Goal: Register for event/course: Register for event/course

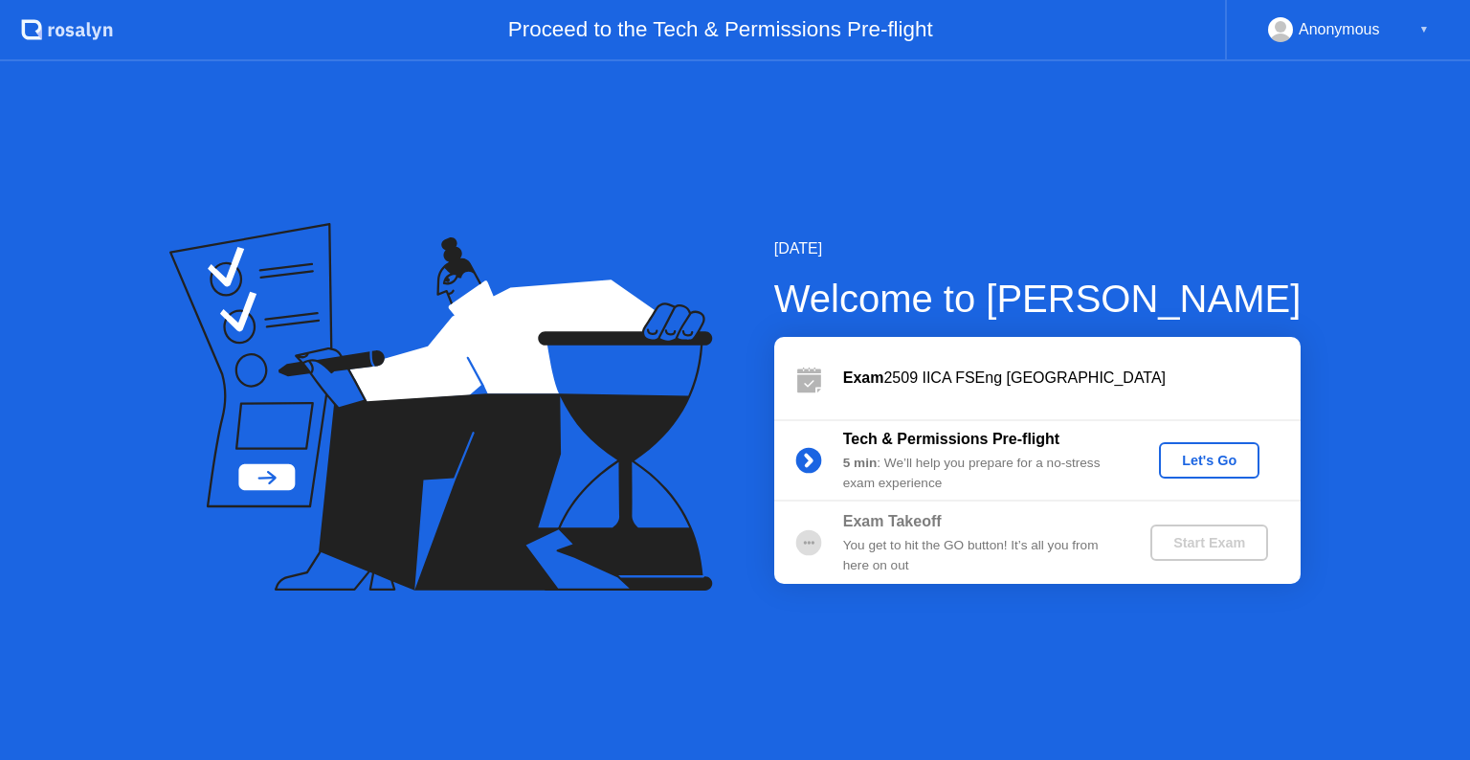
click at [1188, 453] on div "Let's Go" at bounding box center [1208, 460] width 85 height 15
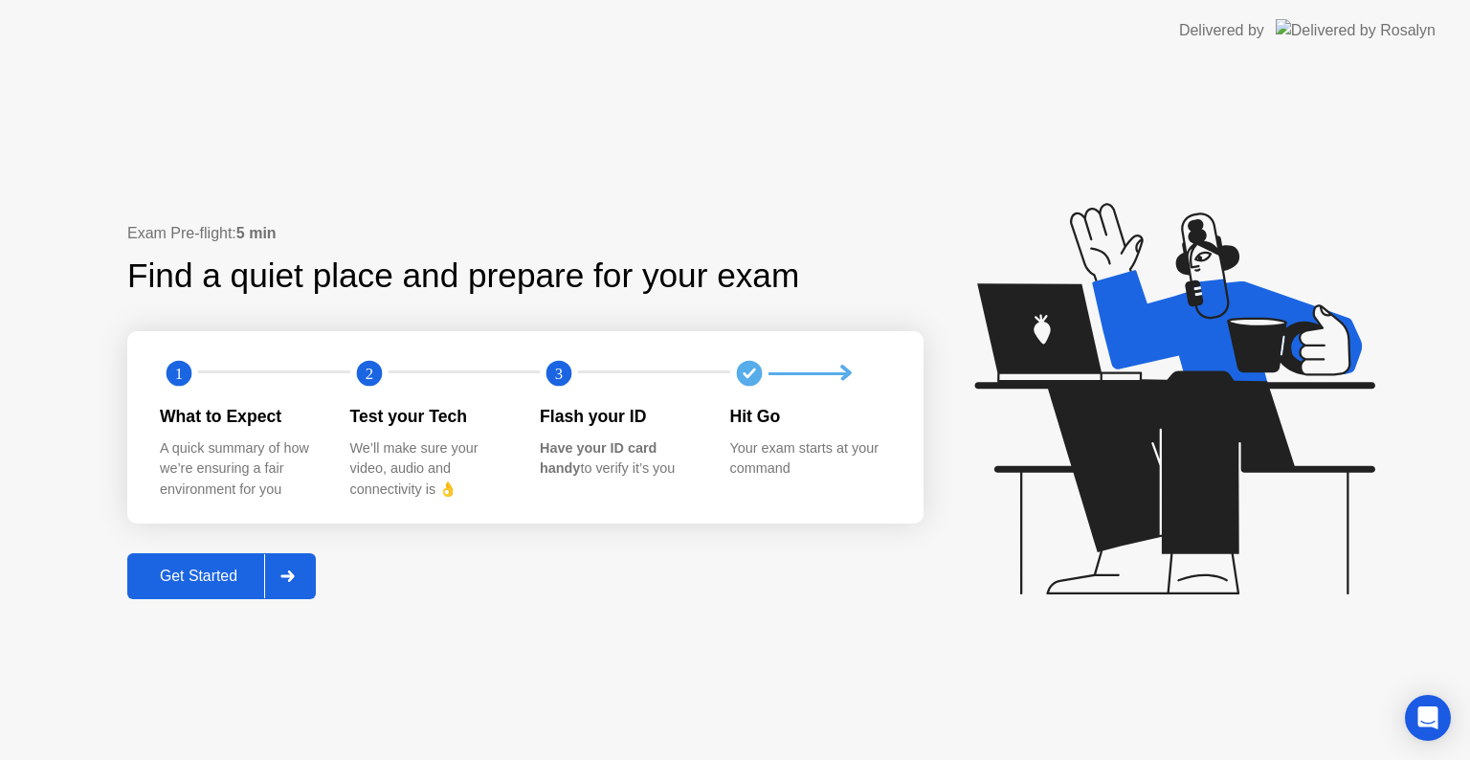
click at [254, 578] on div "Get Started" at bounding box center [198, 575] width 131 height 17
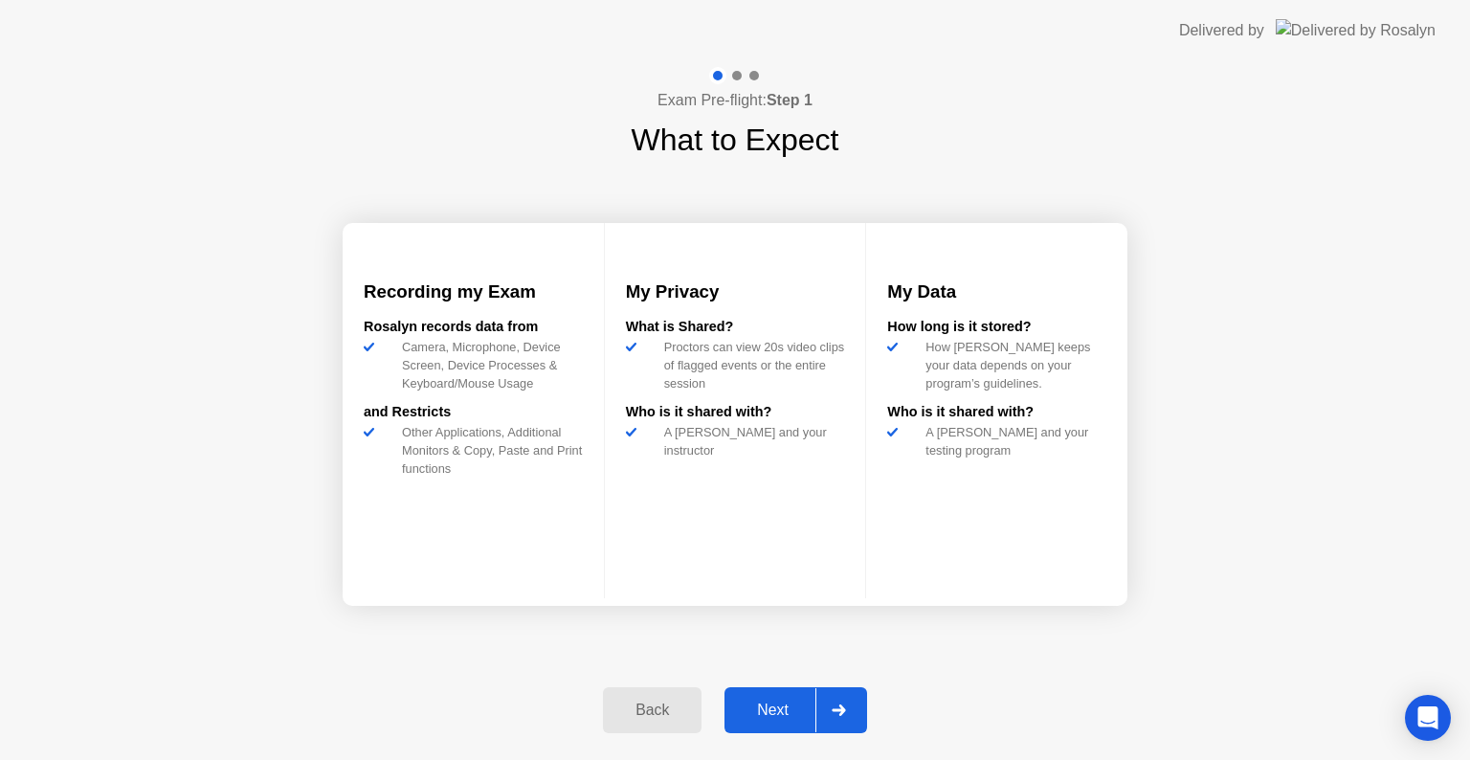
drag, startPoint x: 815, startPoint y: 708, endPoint x: 842, endPoint y: 696, distance: 29.5
click at [842, 696] on div at bounding box center [838, 710] width 46 height 44
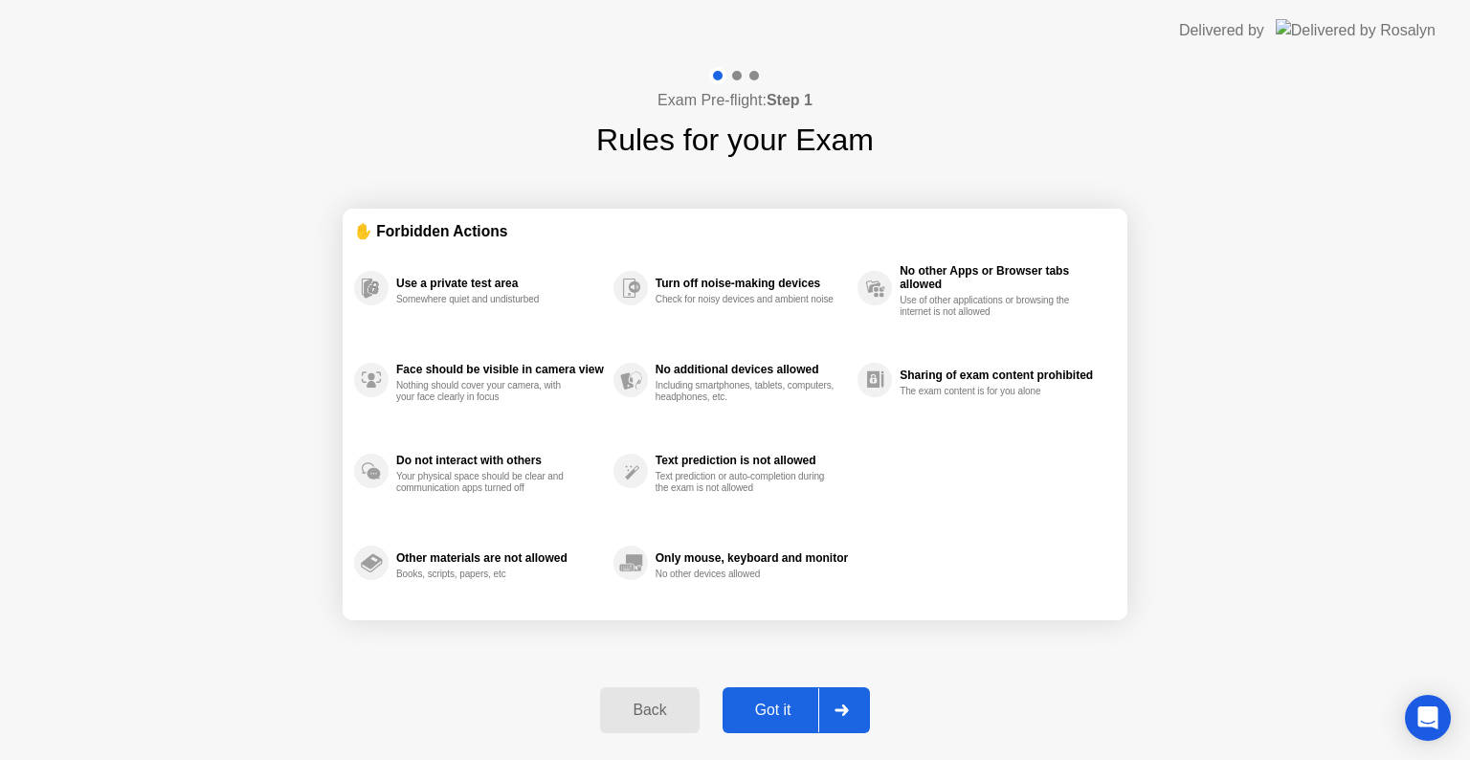
click at [794, 711] on div "Got it" at bounding box center [773, 709] width 90 height 17
select select "**********"
select select "*******"
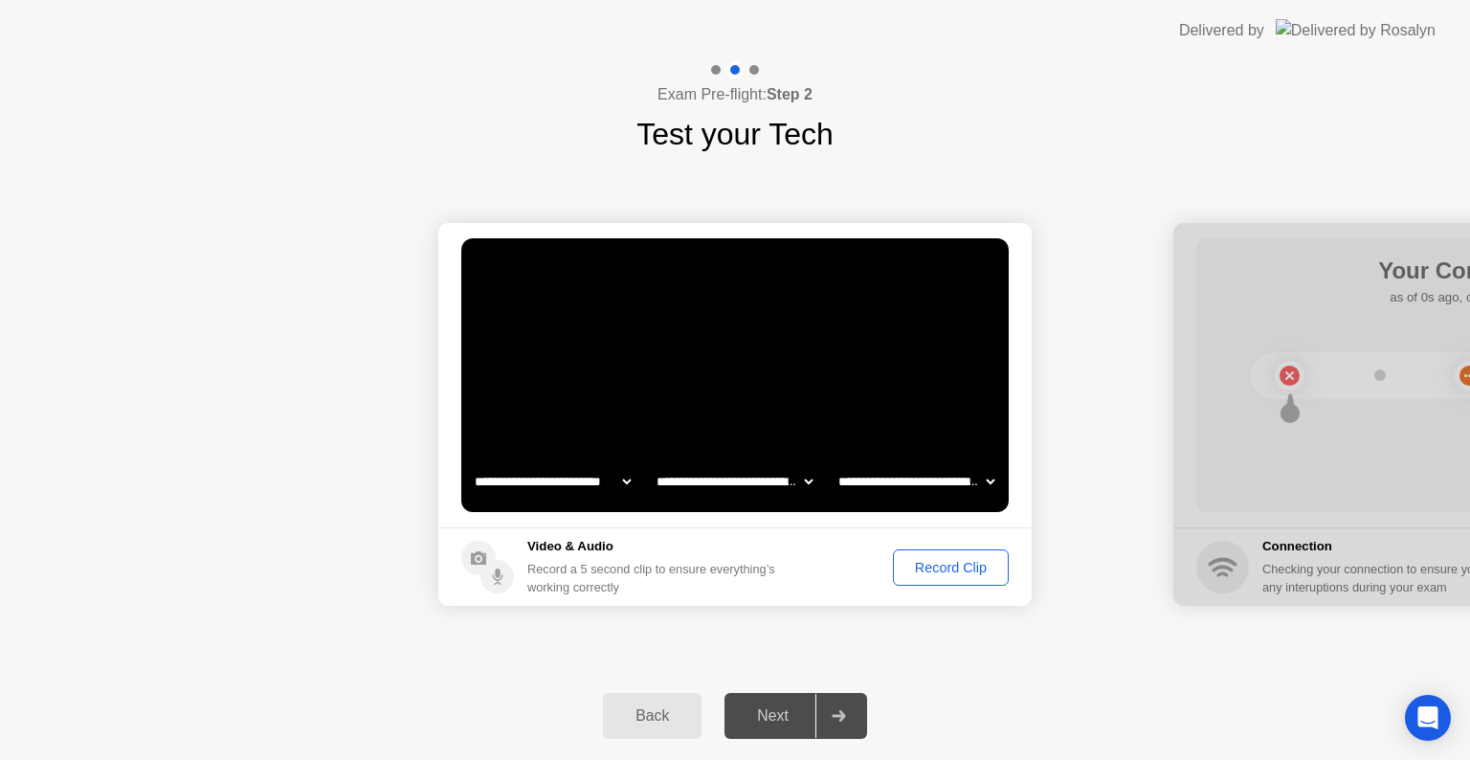
click at [956, 562] on div "Record Clip" at bounding box center [950, 567] width 102 height 15
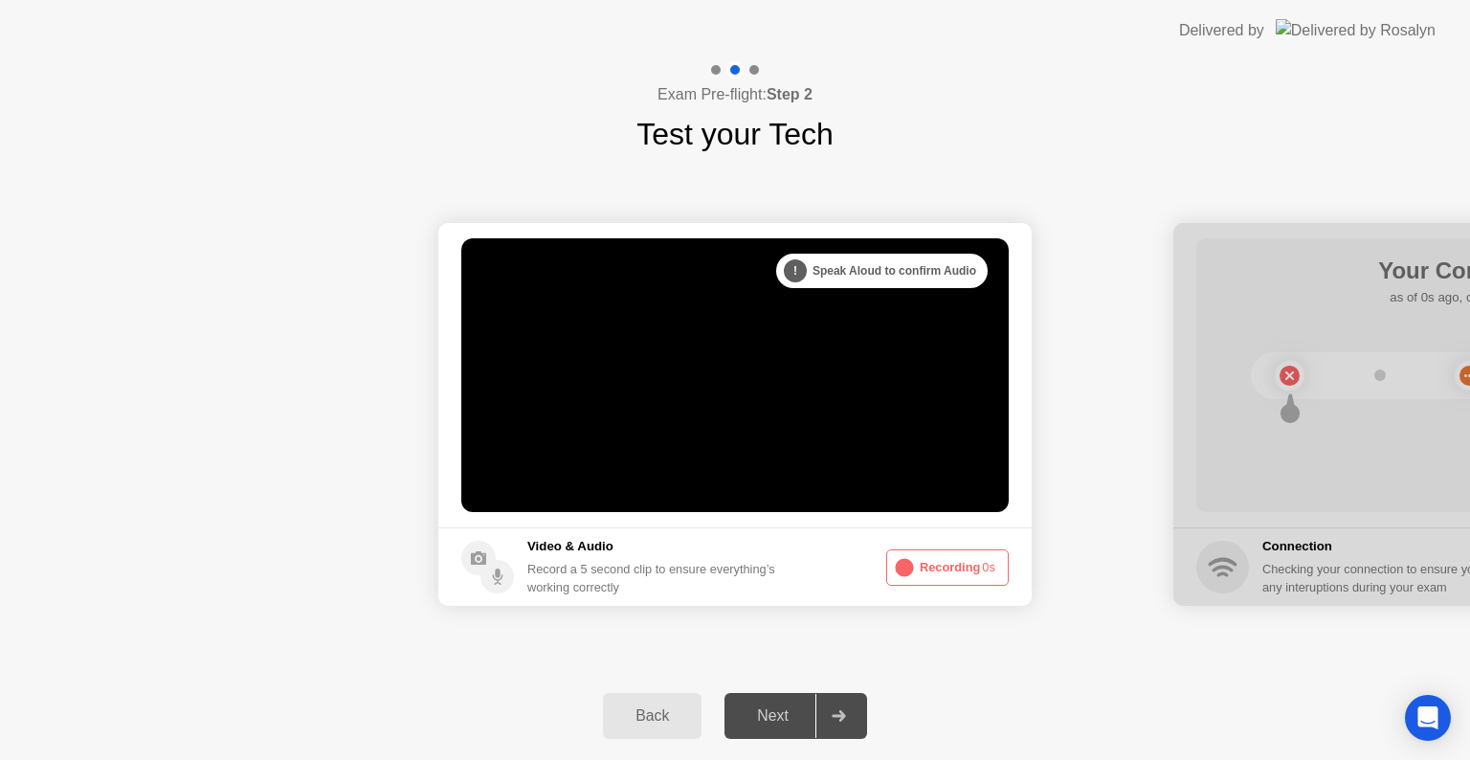
click at [915, 564] on icon at bounding box center [904, 567] width 23 height 23
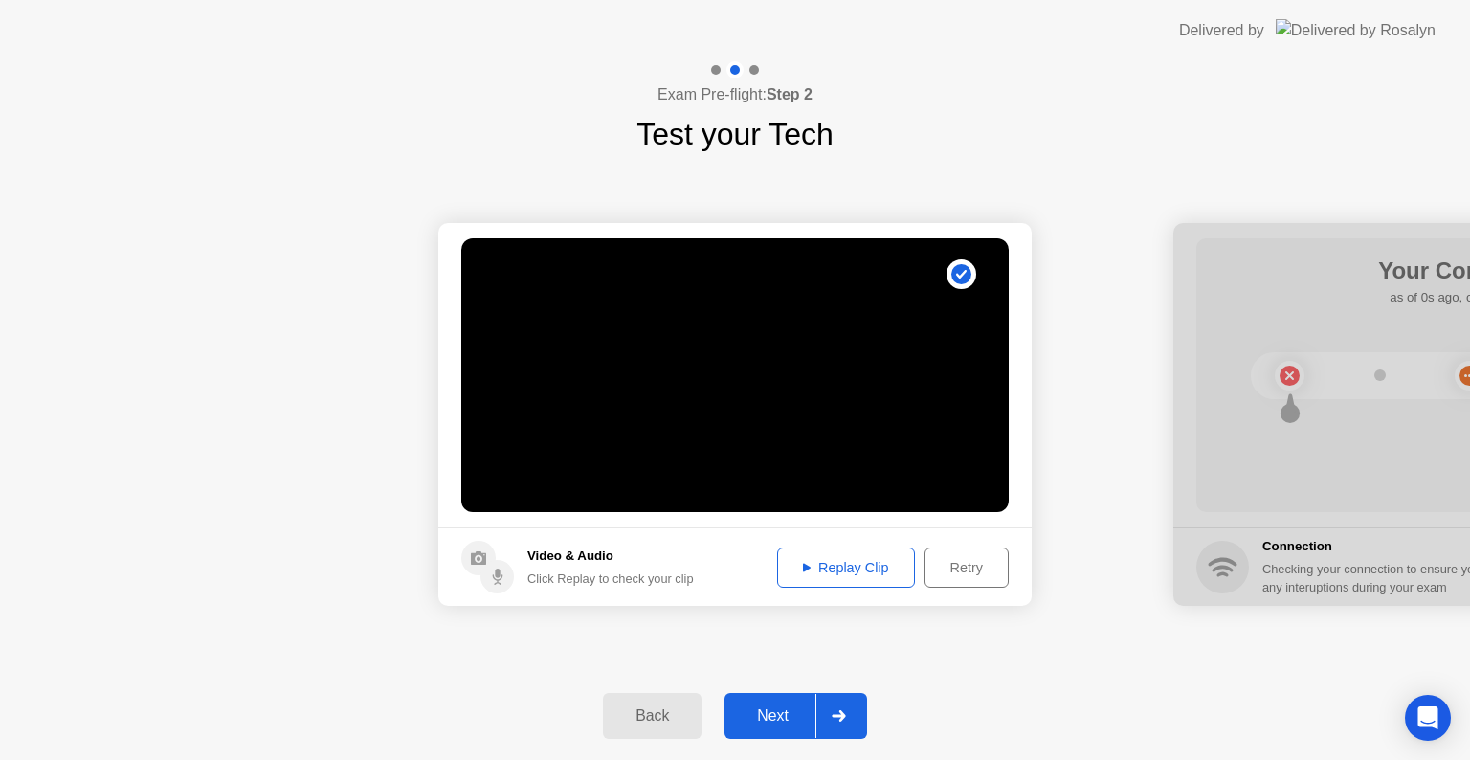
click at [849, 578] on button "Replay Clip" at bounding box center [846, 567] width 138 height 40
click at [785, 708] on div "Next" at bounding box center [772, 715] width 85 height 17
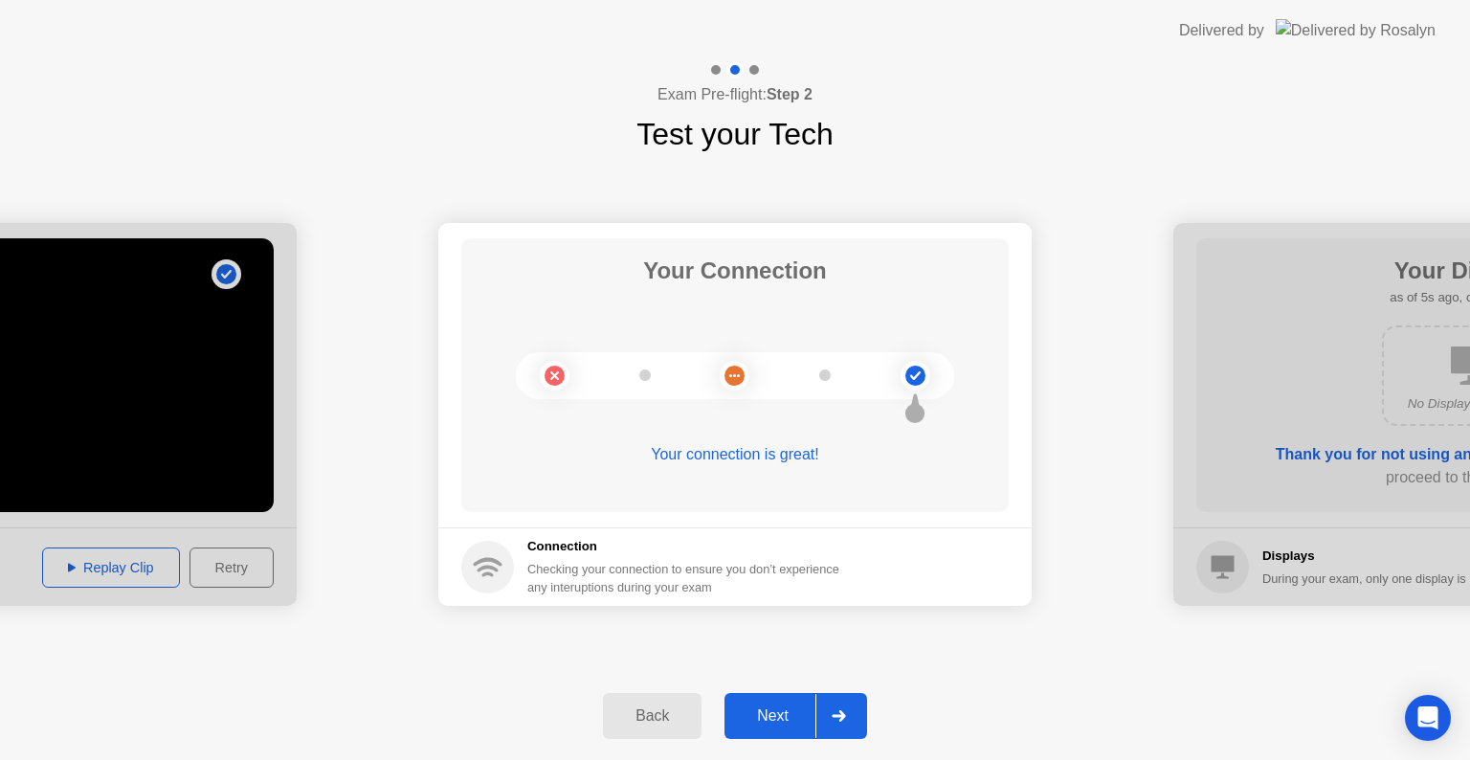
click at [769, 718] on div "Next" at bounding box center [772, 715] width 85 height 17
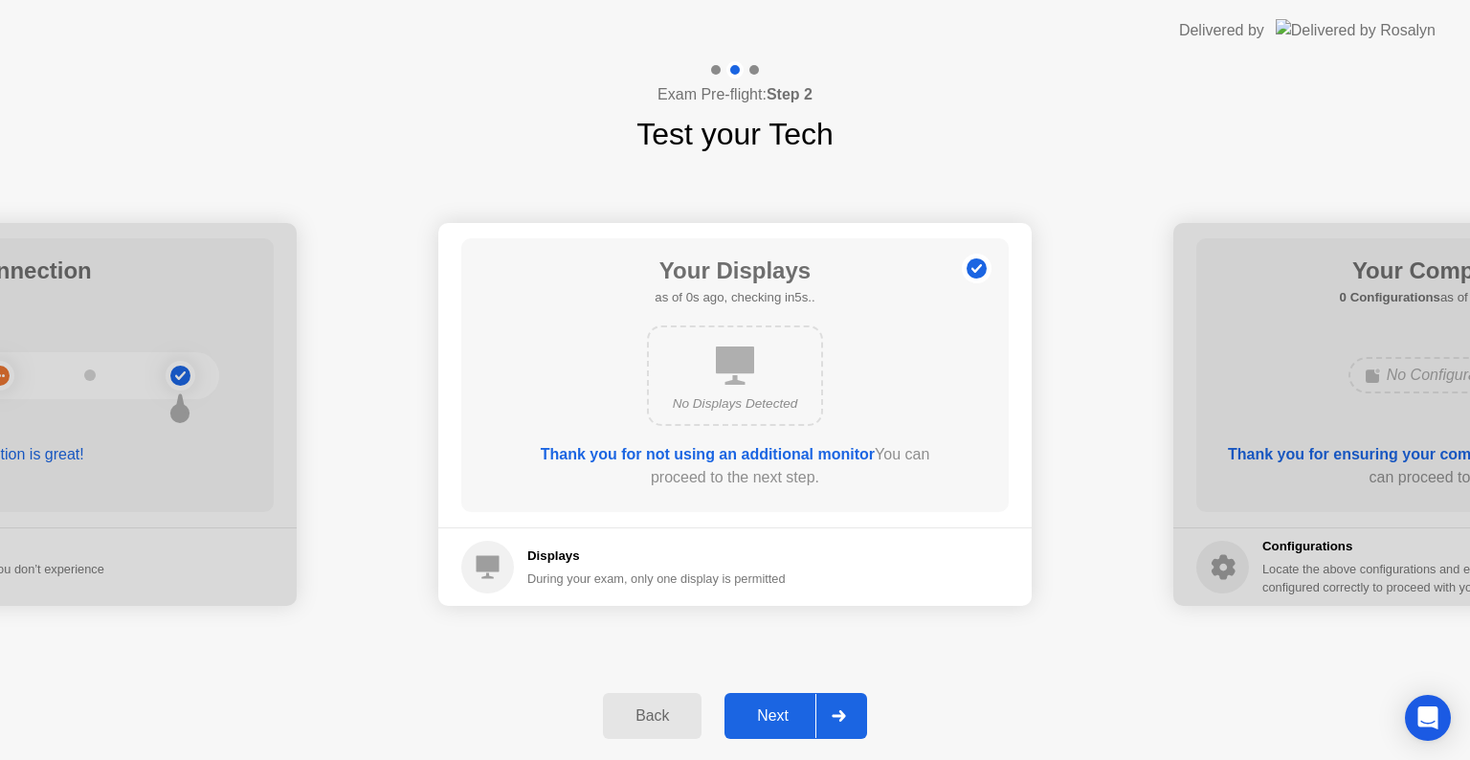
click at [785, 717] on div "Next" at bounding box center [772, 715] width 85 height 17
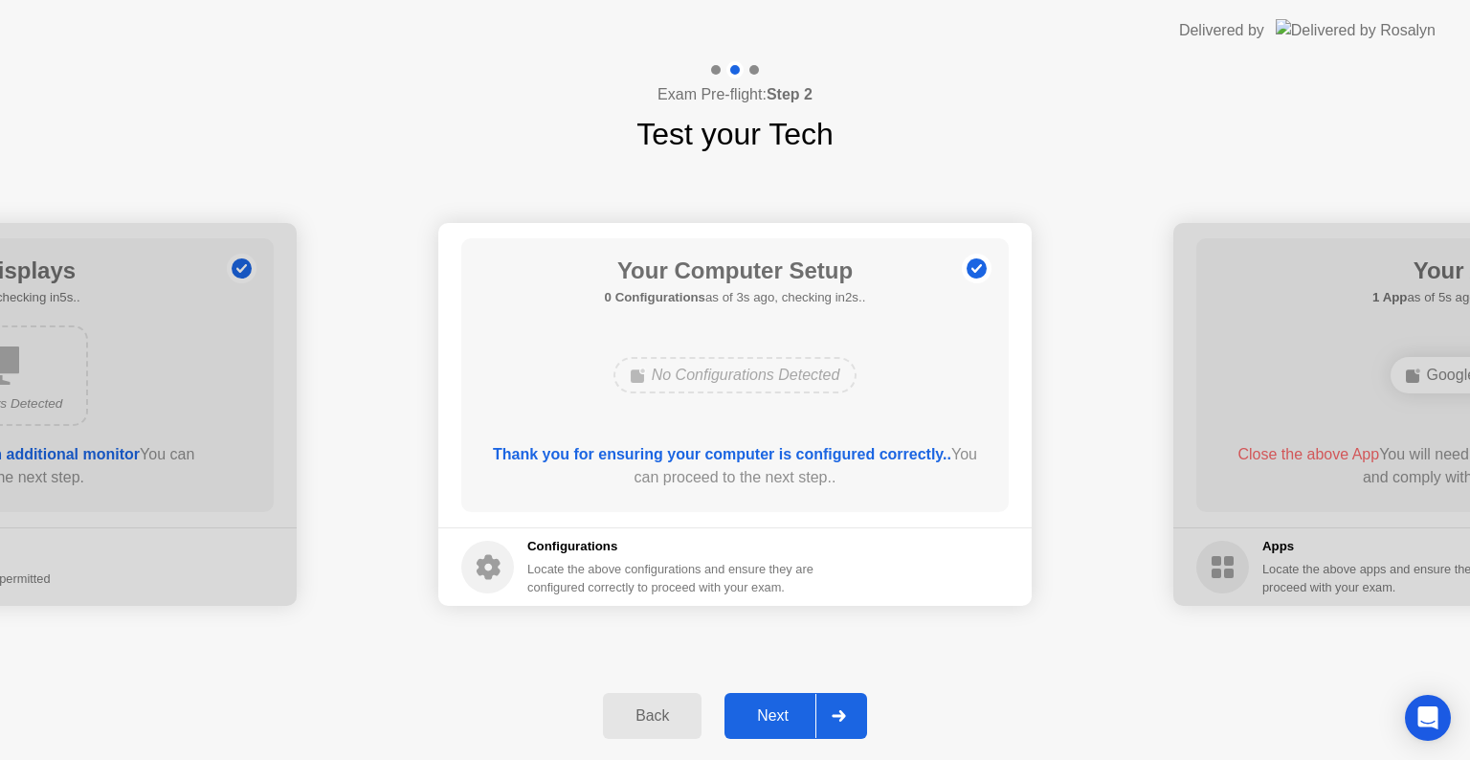
click at [788, 715] on div "Next" at bounding box center [772, 715] width 85 height 17
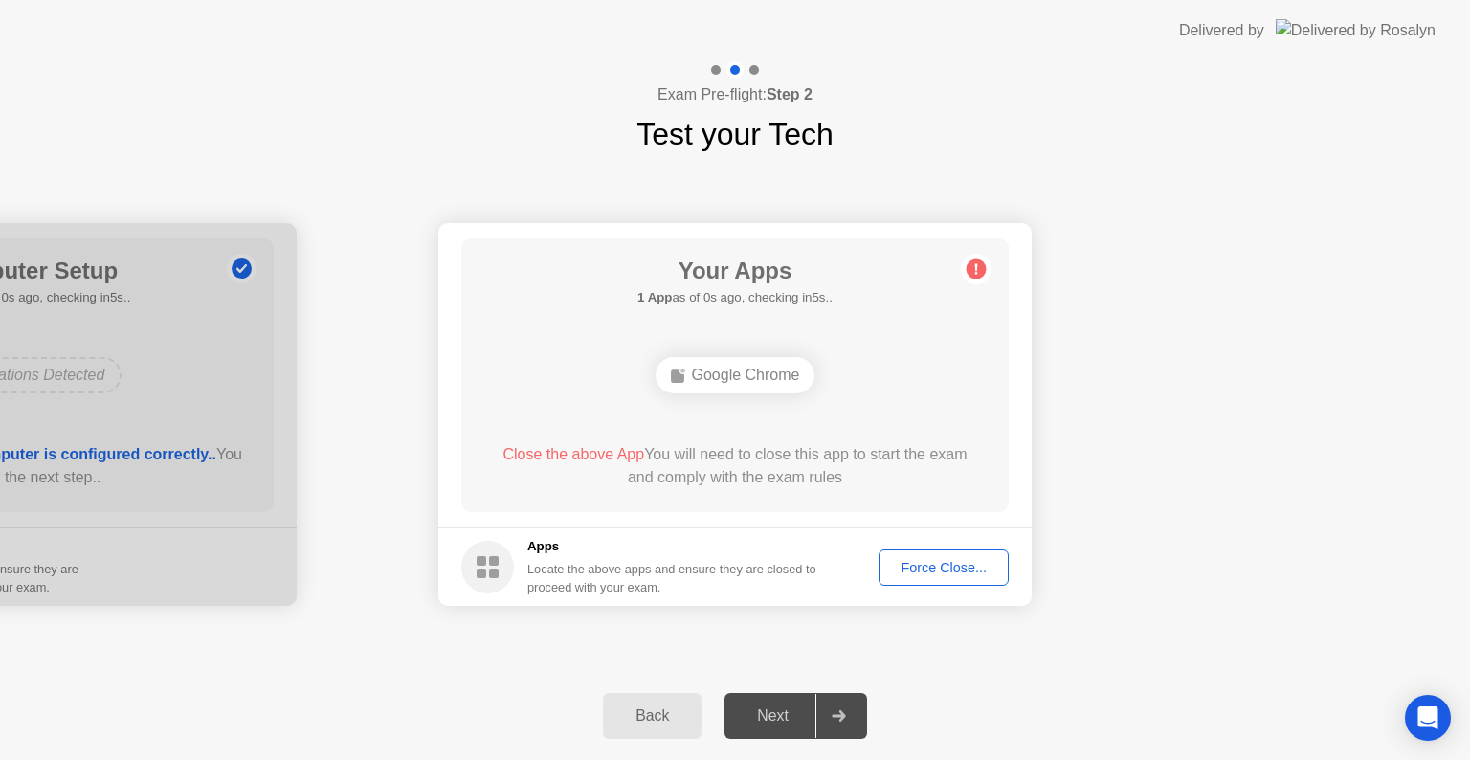
click at [652, 716] on div "Back" at bounding box center [651, 715] width 87 height 17
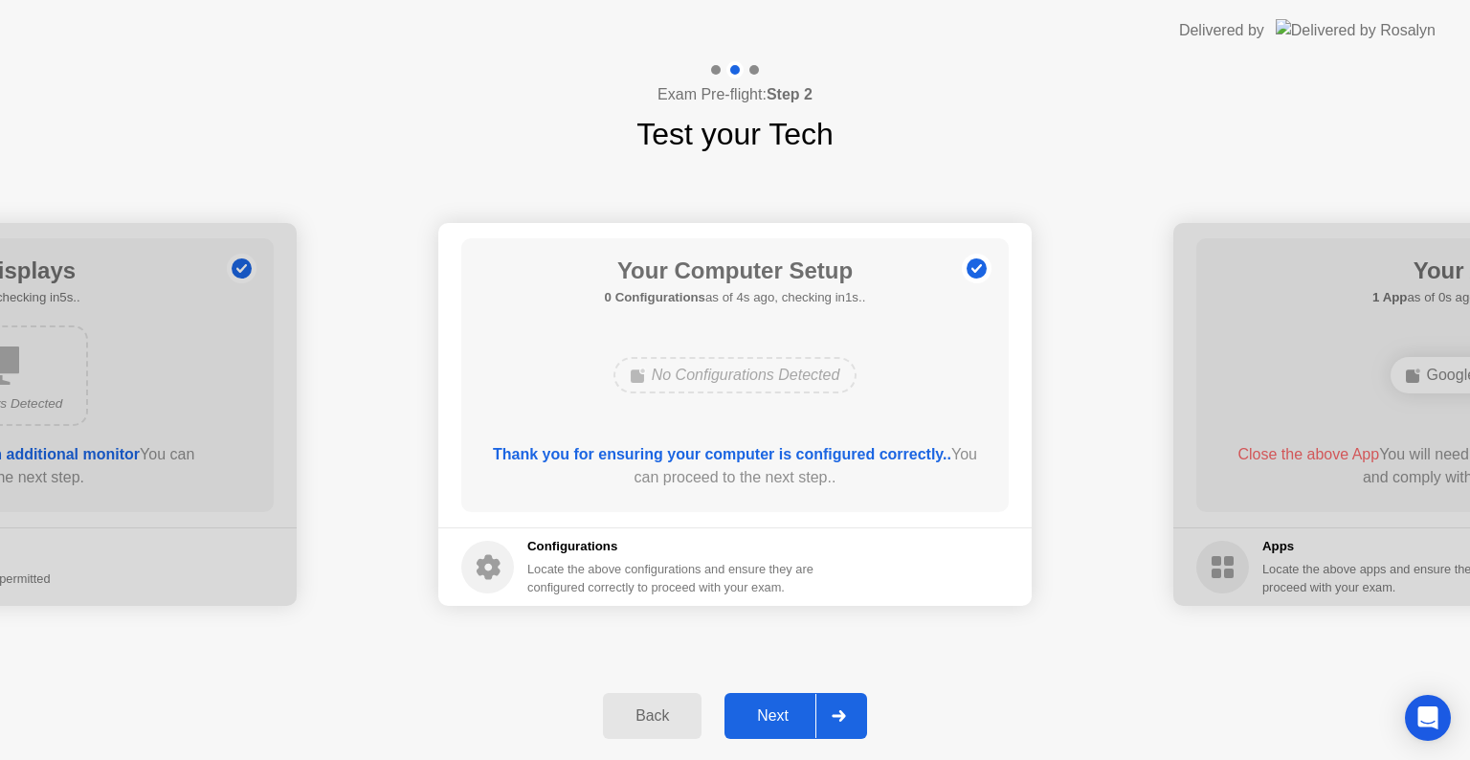
click at [793, 716] on div "Next" at bounding box center [772, 715] width 85 height 17
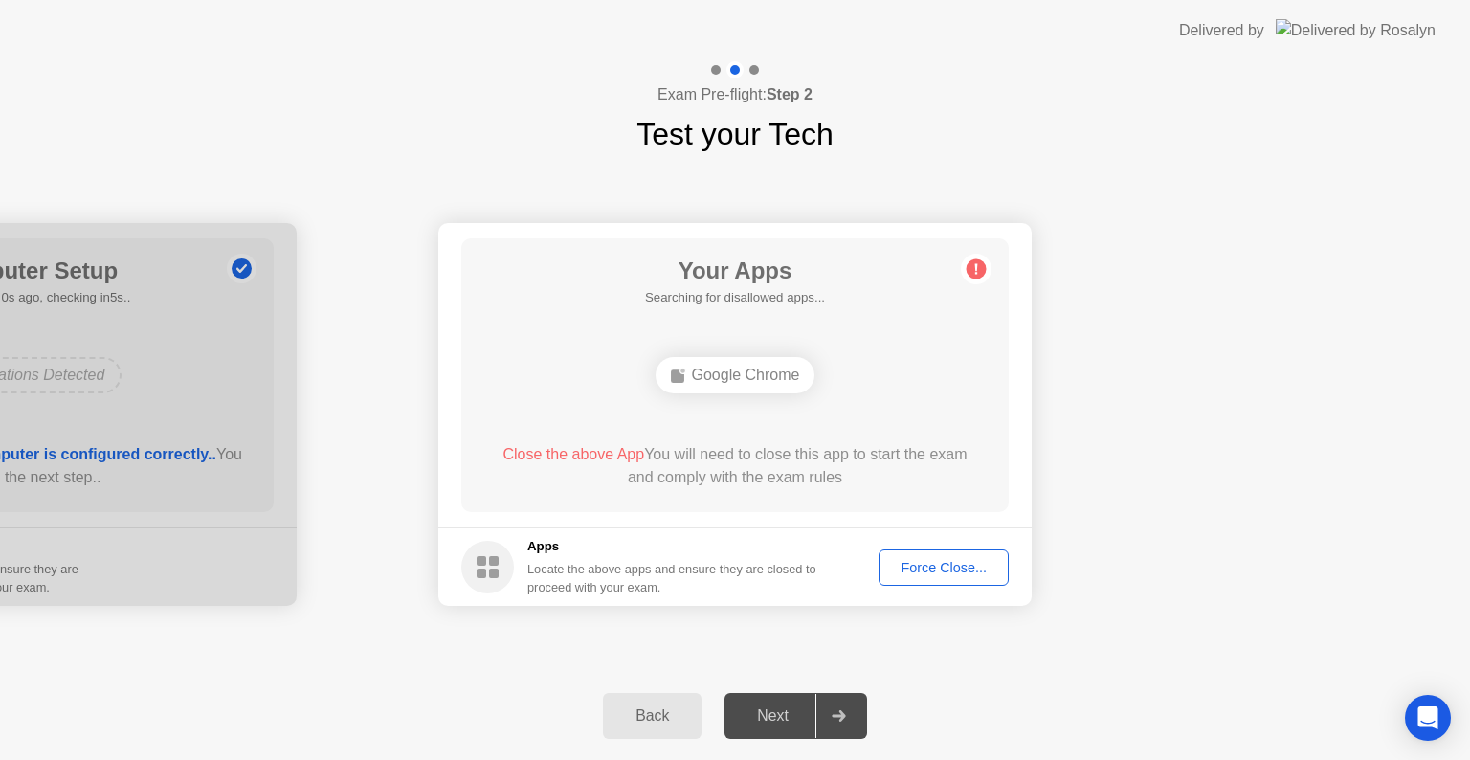
click at [769, 371] on div "Google Chrome" at bounding box center [735, 375] width 160 height 36
click at [652, 723] on div "Back" at bounding box center [651, 715] width 87 height 17
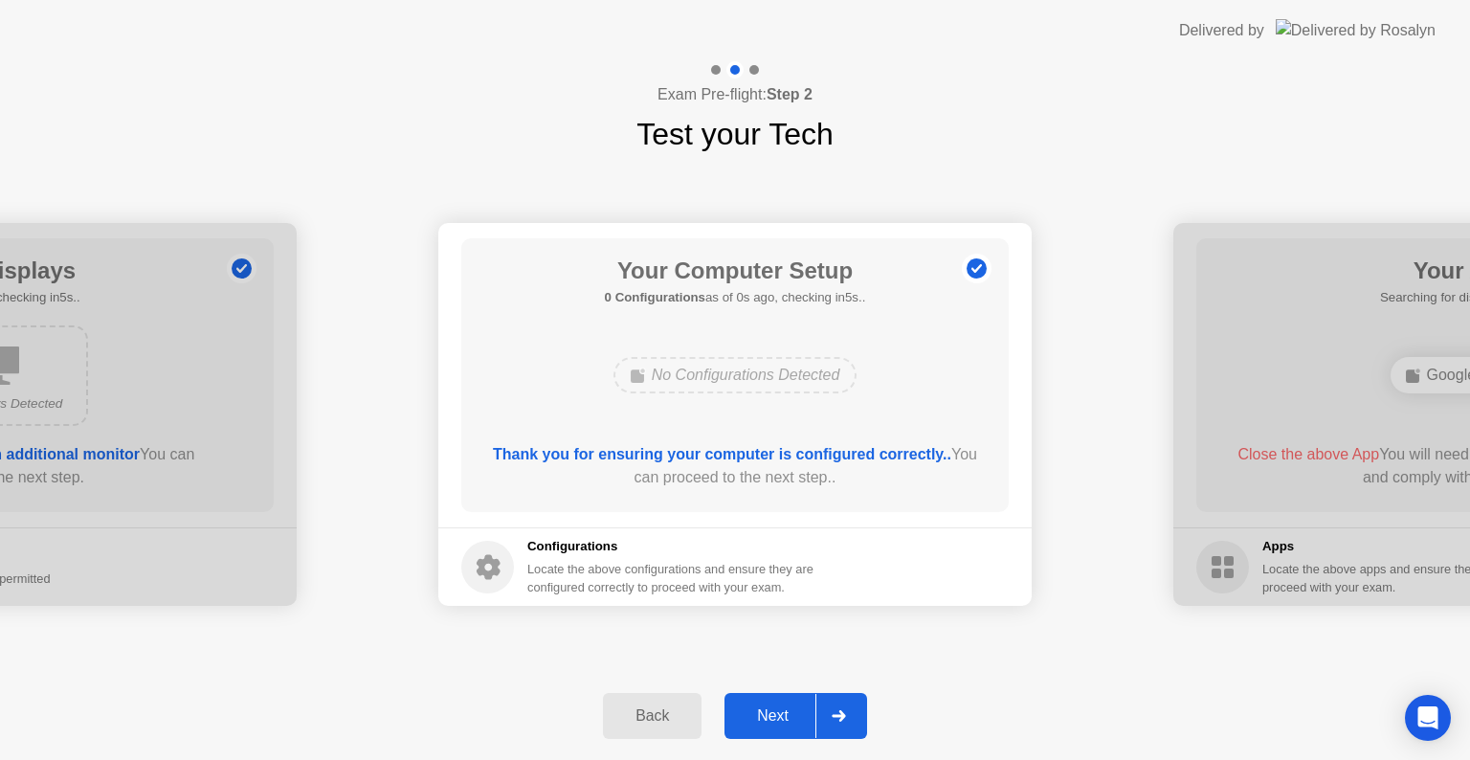
click at [652, 723] on div "Back" at bounding box center [651, 715] width 87 height 17
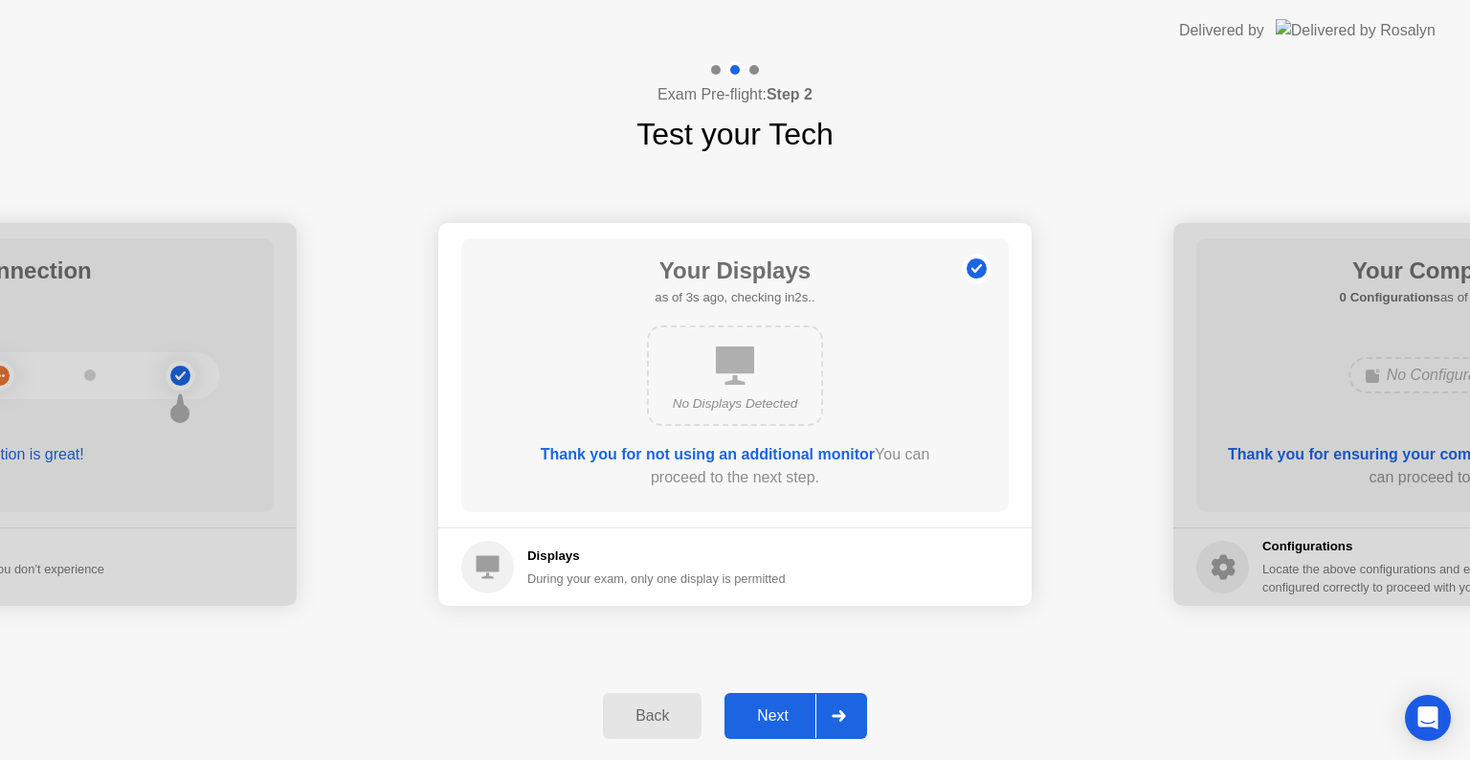
click at [742, 712] on div "Next" at bounding box center [772, 715] width 85 height 17
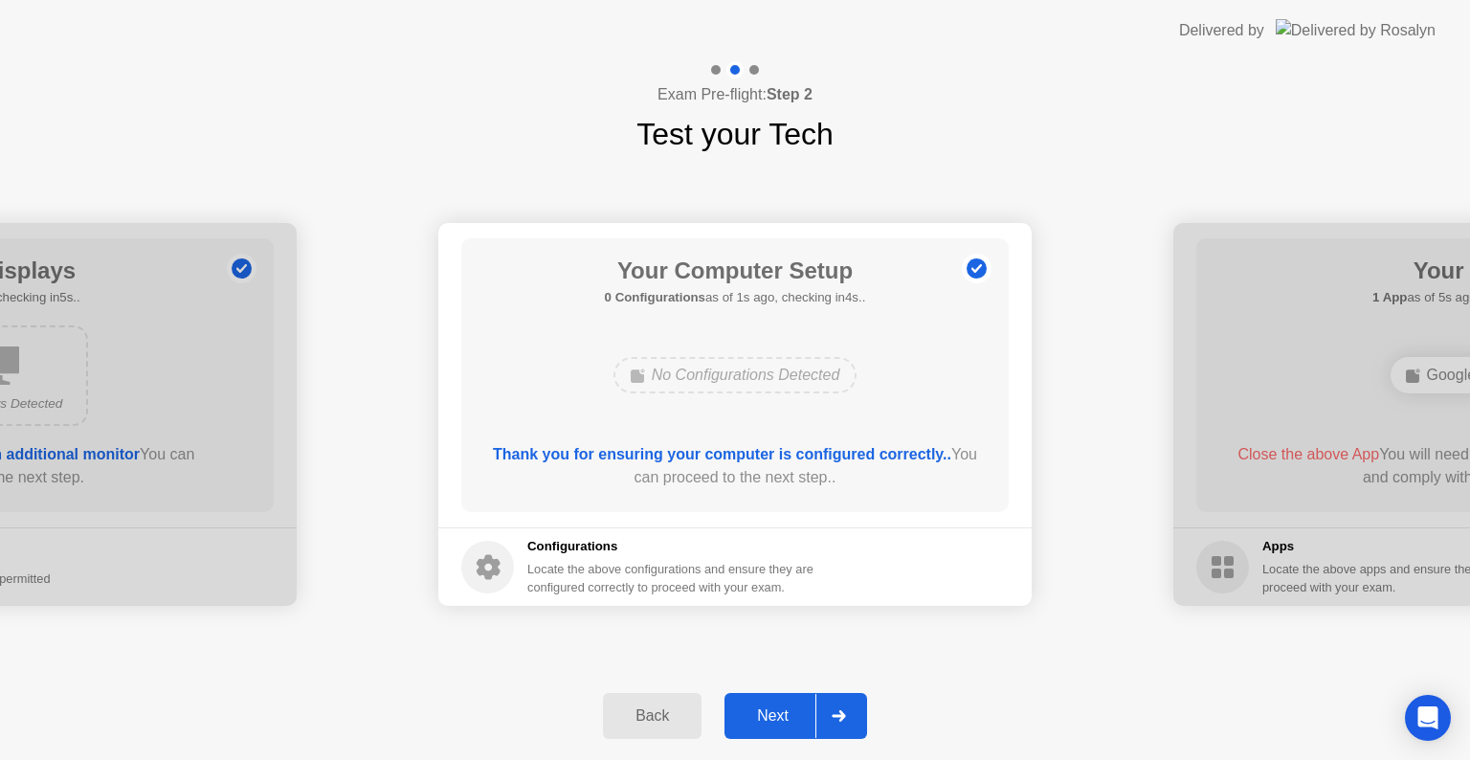
click at [742, 712] on div "Next" at bounding box center [772, 715] width 85 height 17
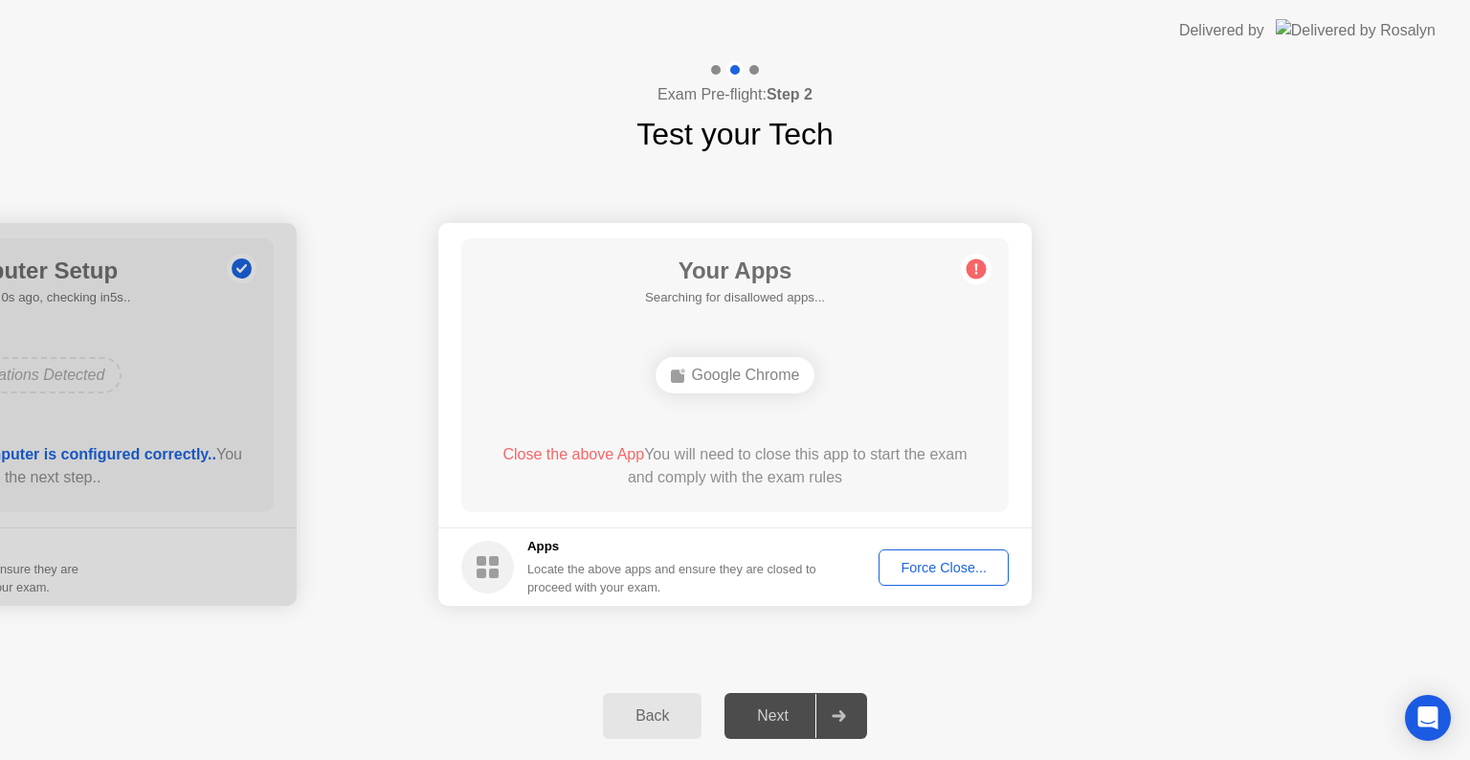
click at [747, 386] on div "Google Chrome" at bounding box center [735, 375] width 160 height 36
click at [907, 551] on button "Force Close..." at bounding box center [943, 567] width 130 height 36
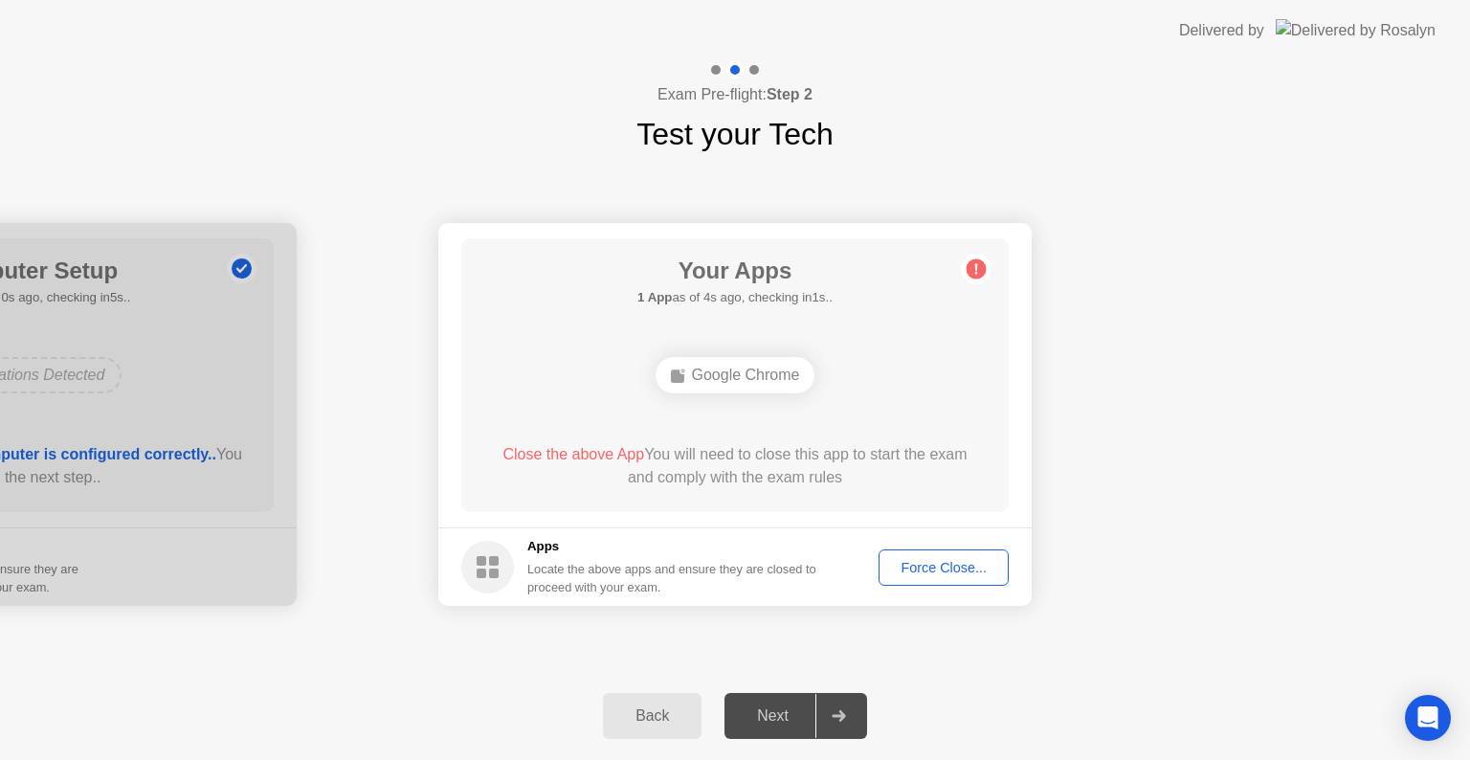
click at [930, 560] on div "Force Close..." at bounding box center [943, 567] width 117 height 15
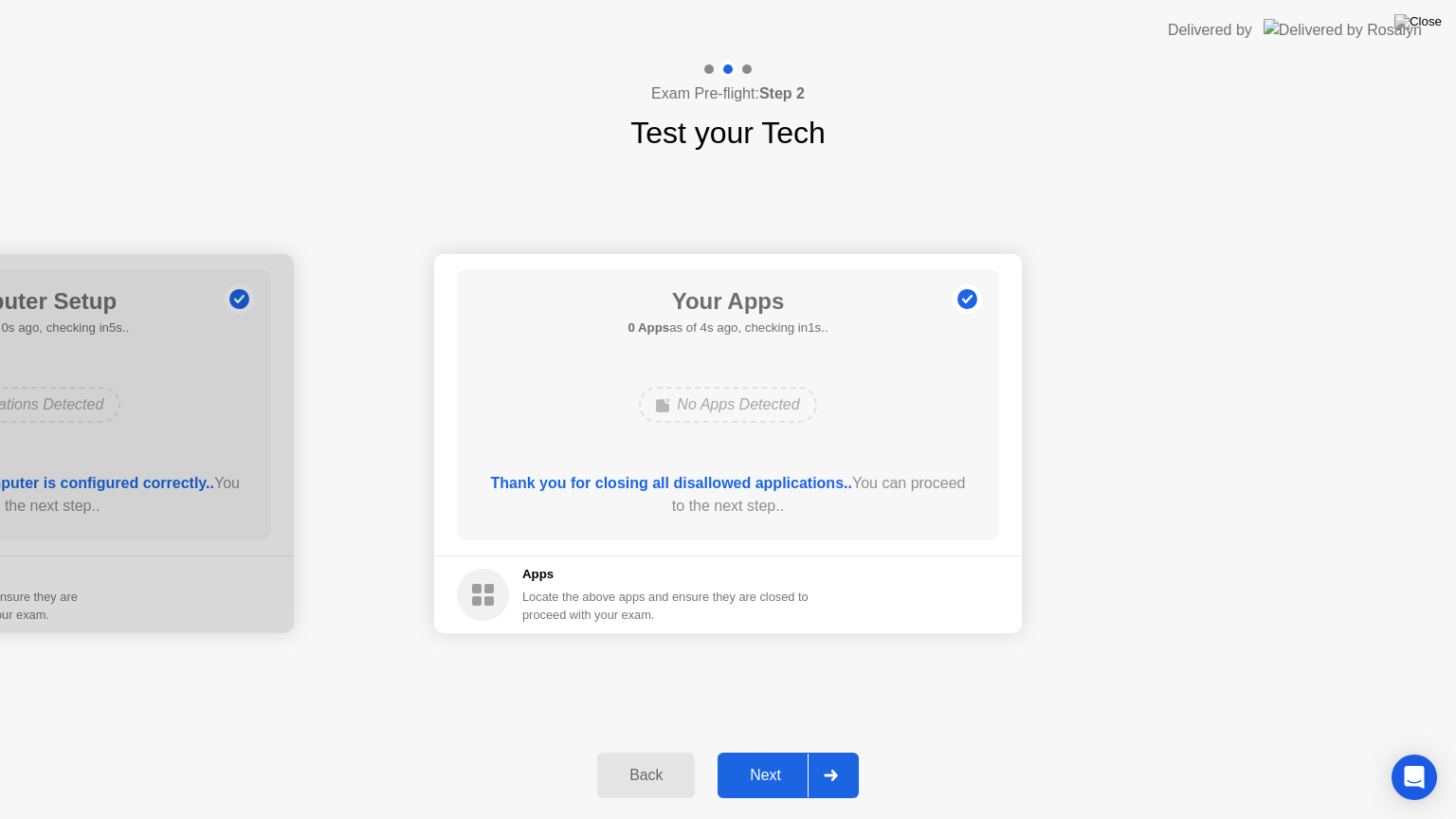
click at [789, 752] on div "Next" at bounding box center [765, 774] width 84 height 17
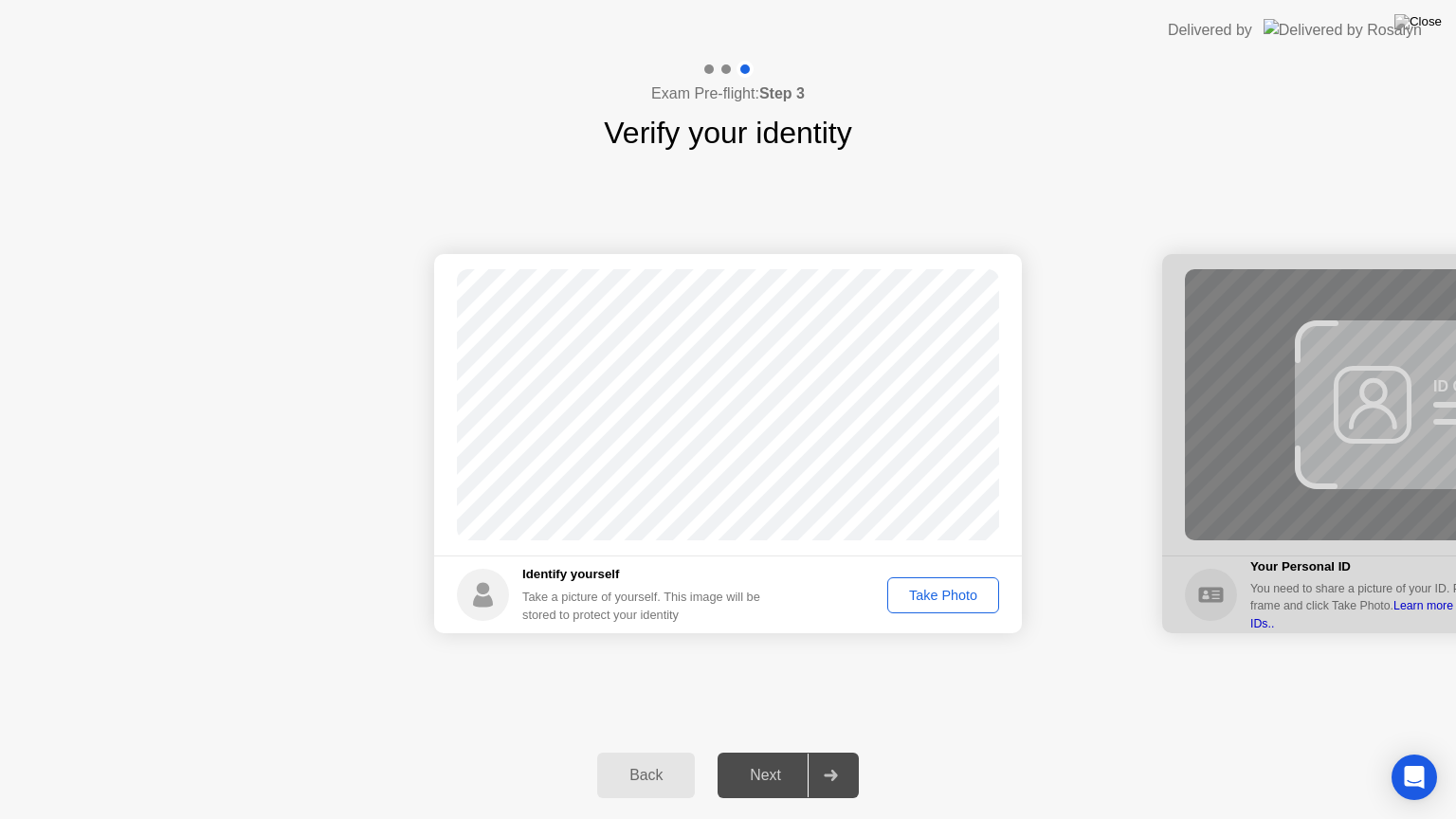
click at [929, 590] on div "Take Photo" at bounding box center [942, 594] width 98 height 15
click at [955, 588] on div "Retake" at bounding box center [955, 594] width 74 height 15
click at [944, 589] on div "Take Photo" at bounding box center [942, 594] width 98 height 15
click at [932, 594] on div "Retake" at bounding box center [955, 594] width 74 height 15
click at [932, 594] on div "Take Photo" at bounding box center [942, 594] width 98 height 15
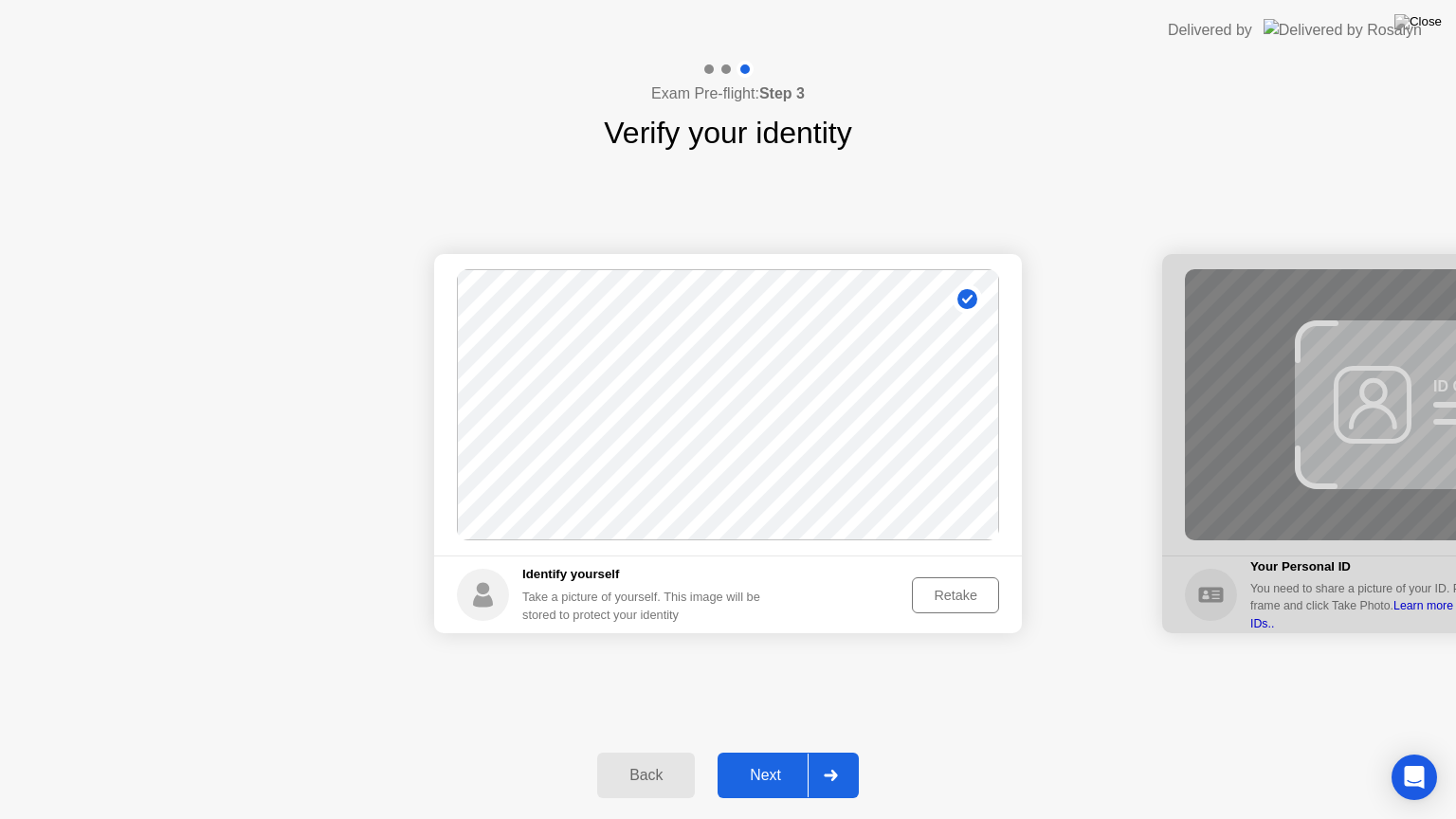
click at [938, 598] on div "Retake" at bounding box center [955, 594] width 74 height 15
click at [938, 598] on div "Take Photo" at bounding box center [942, 594] width 98 height 15
click at [777, 752] on div "Next" at bounding box center [765, 774] width 84 height 17
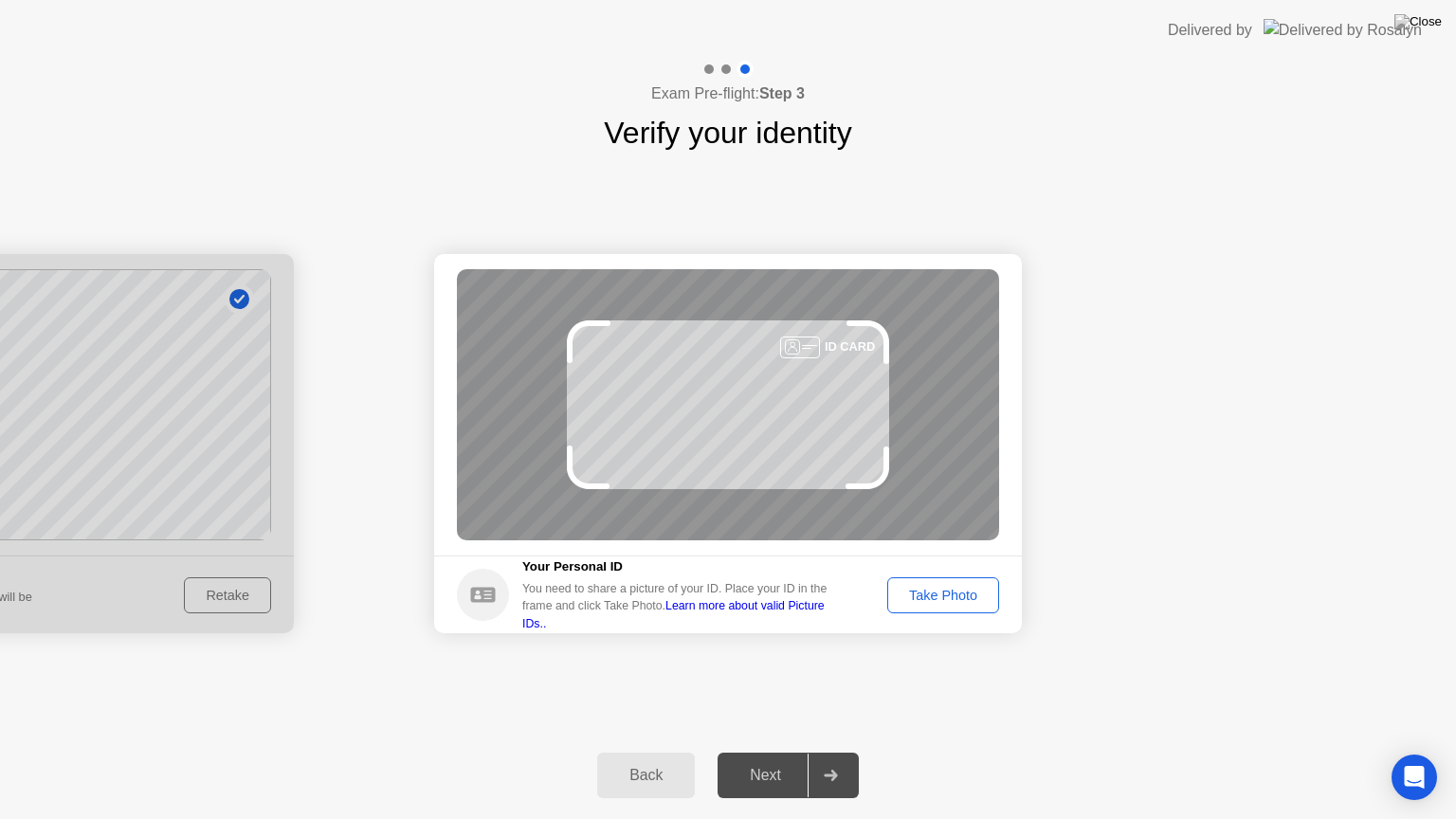
click at [949, 618] on footer "Your Personal ID You need to share a picture of your ID. Place your ID in the f…" at bounding box center [727, 594] width 587 height 77
click at [954, 597] on div "Take Photo" at bounding box center [942, 594] width 98 height 15
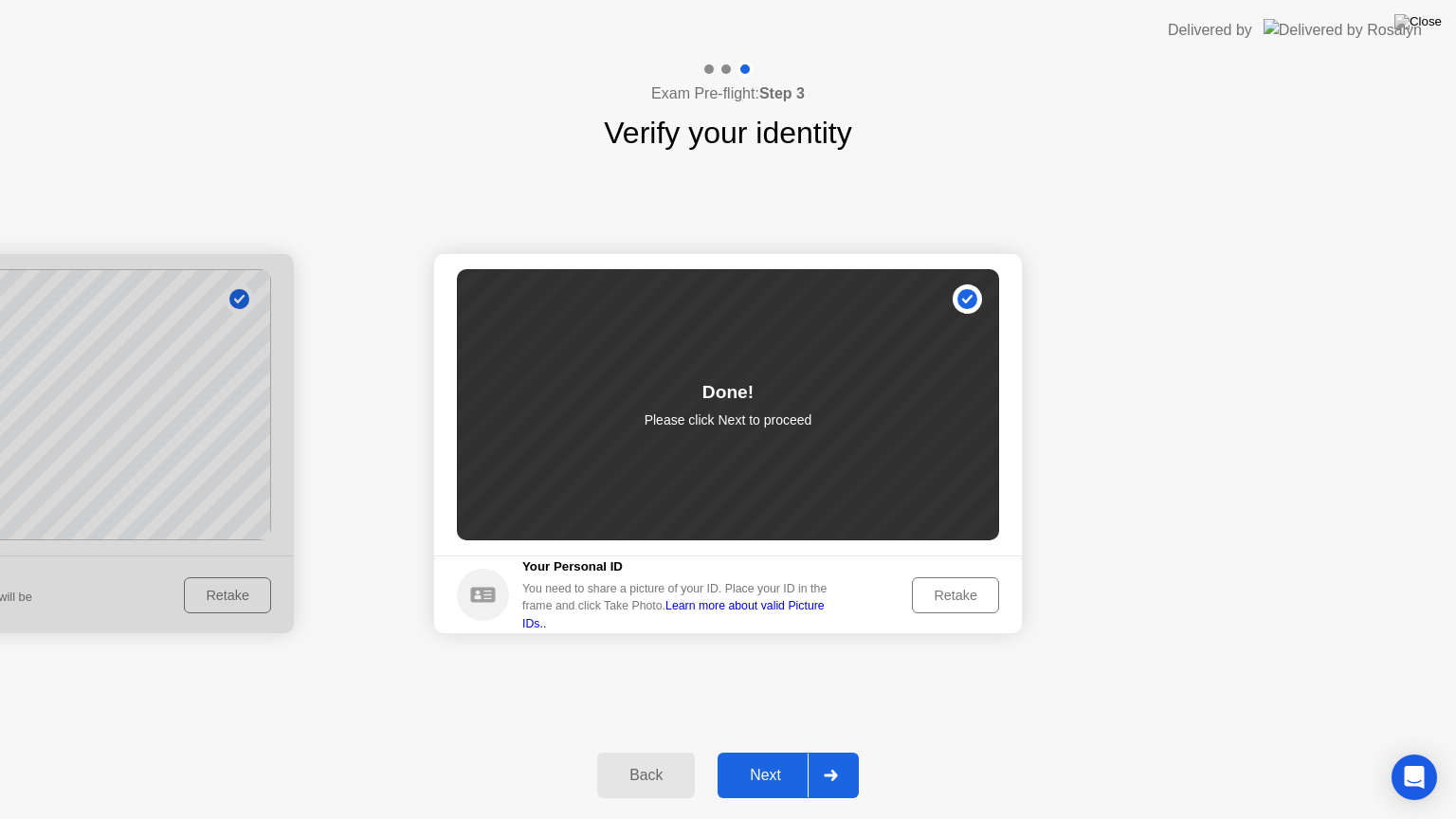
click at [778, 752] on div "Next" at bounding box center [765, 774] width 84 height 17
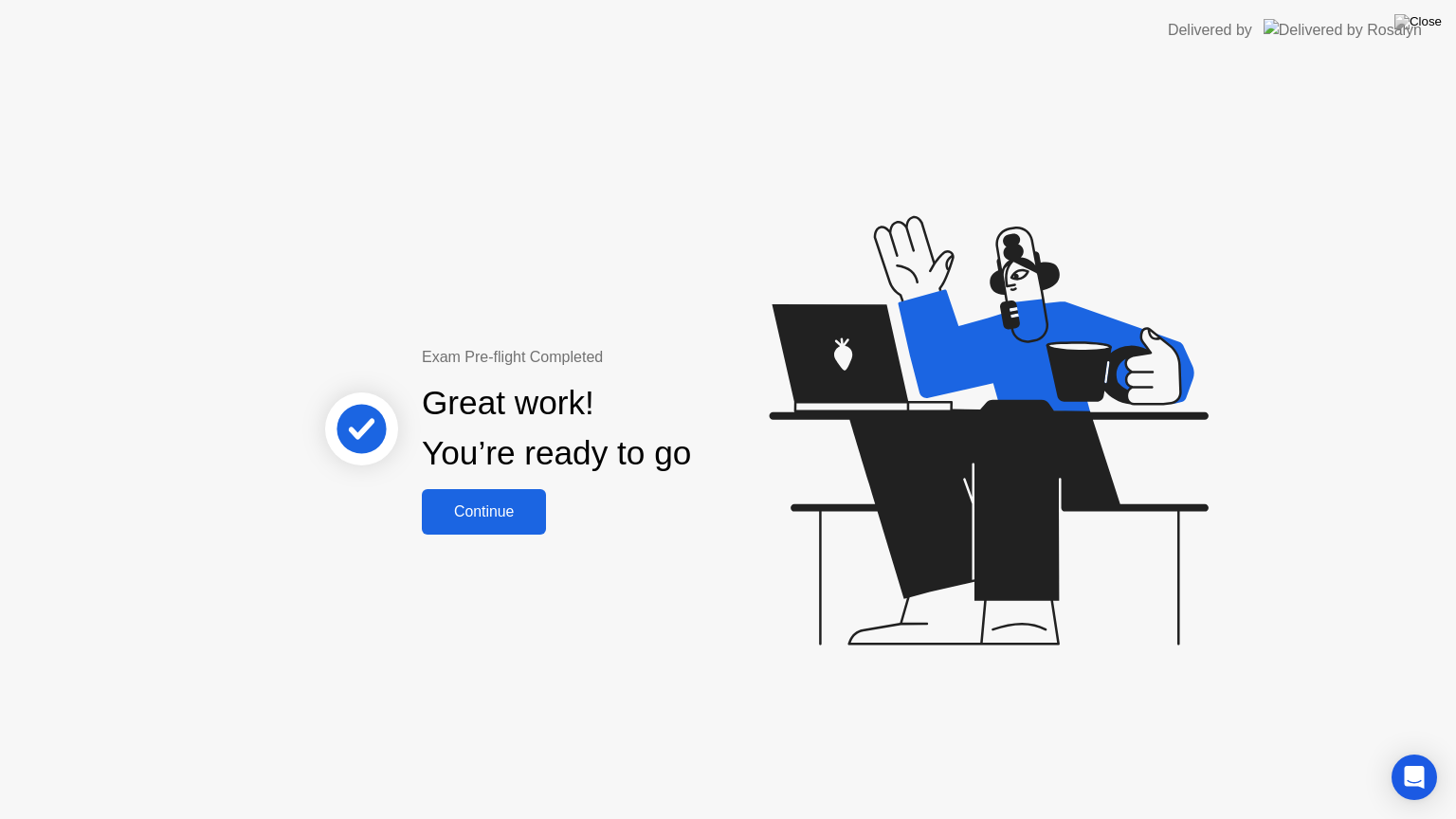
click at [497, 519] on div "Continue" at bounding box center [483, 511] width 113 height 17
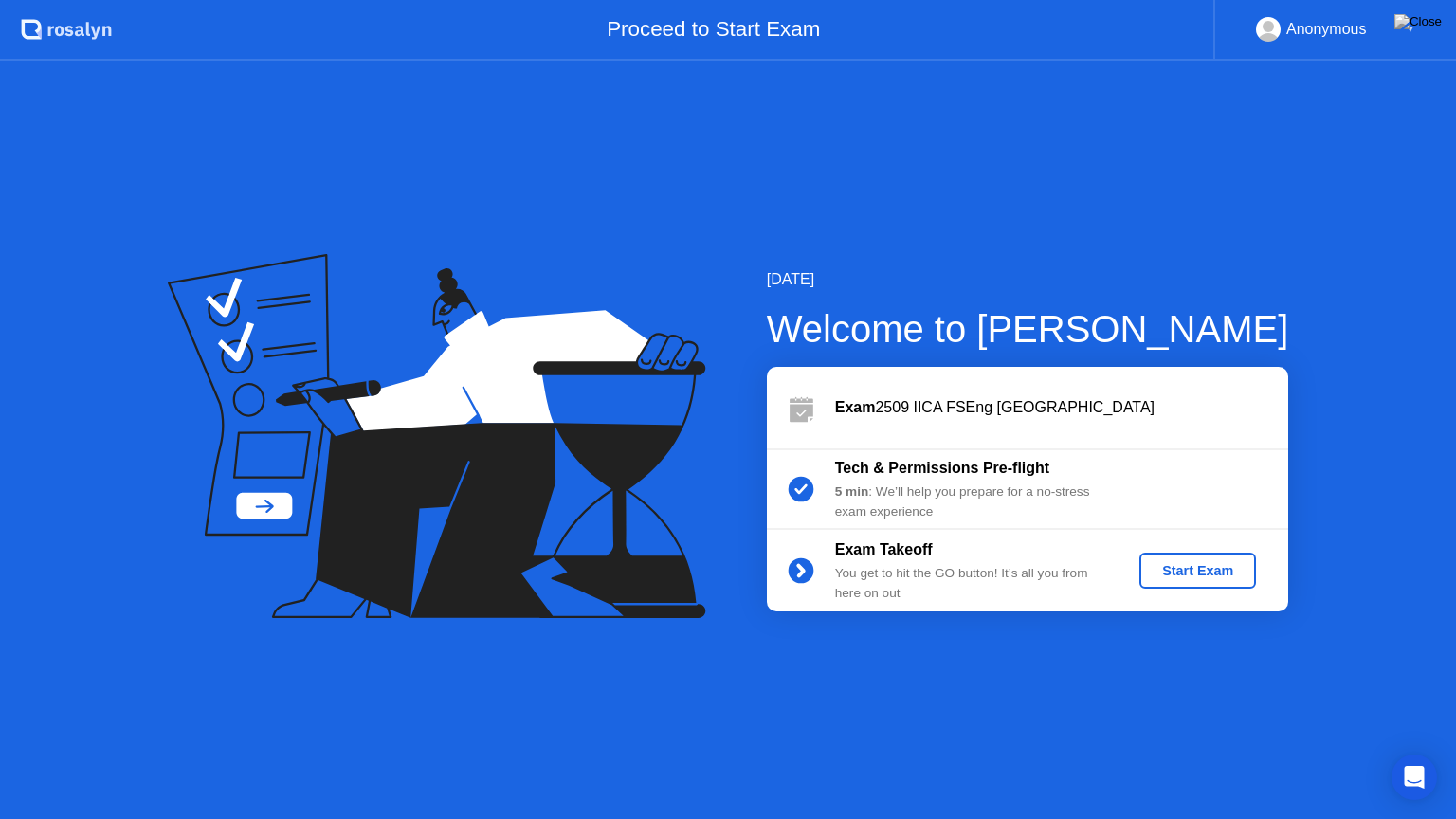
click at [1209, 566] on div "Start Exam" at bounding box center [1197, 569] width 101 height 15
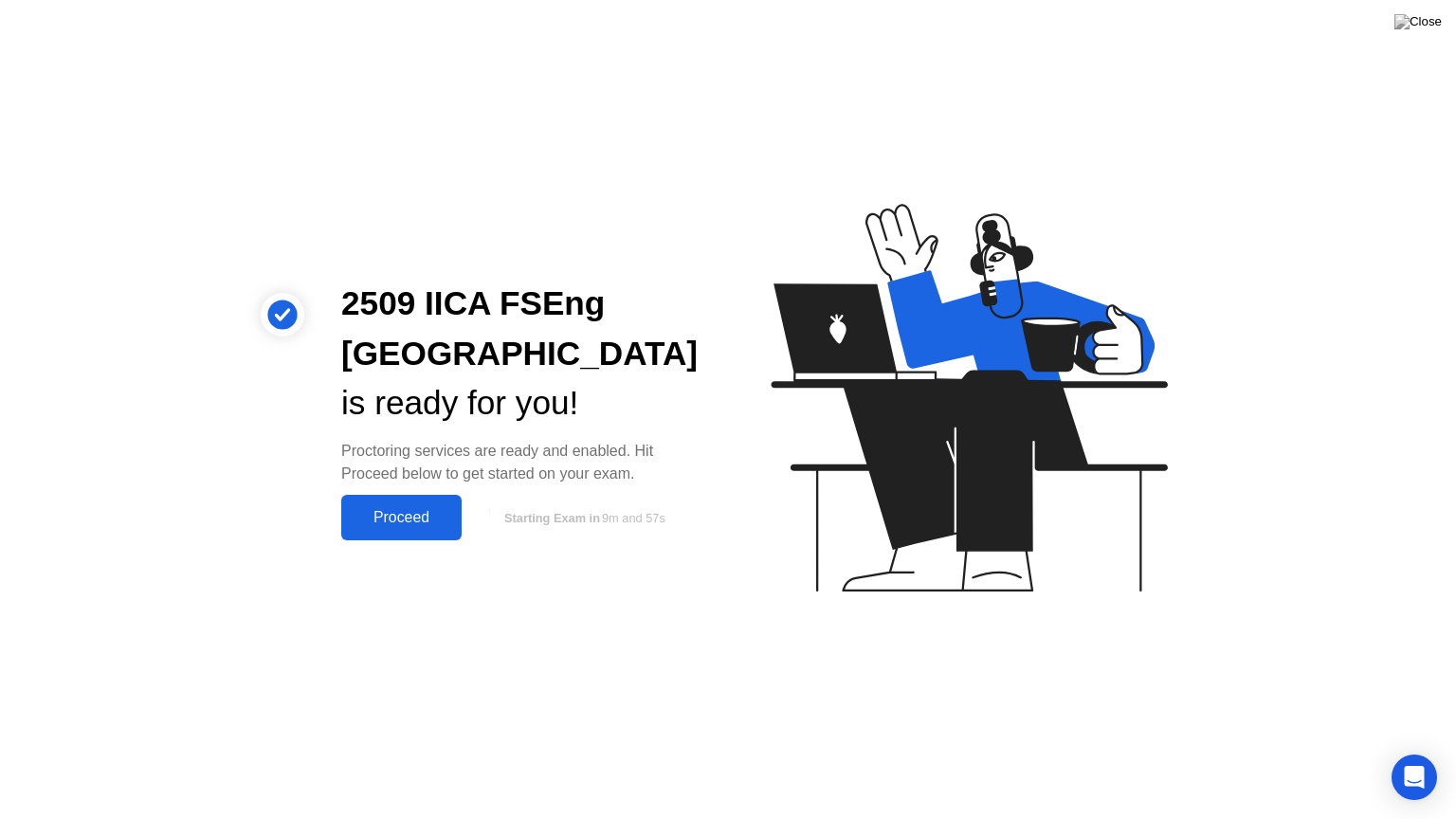
click at [417, 521] on div "Proceed" at bounding box center [401, 517] width 109 height 17
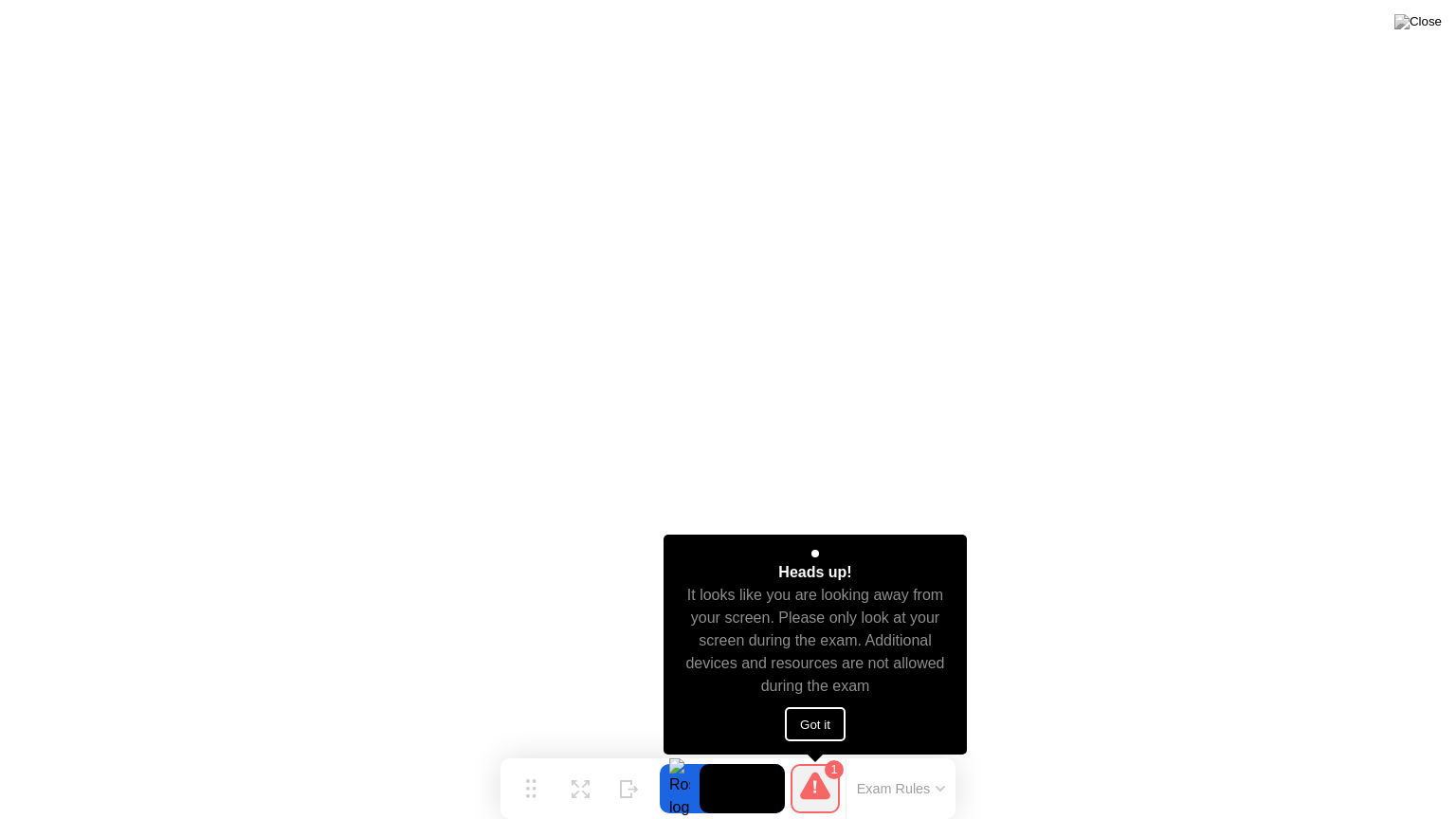
click at [817, 723] on button "Got it" at bounding box center [814, 724] width 60 height 34
